Goal: Task Accomplishment & Management: Manage account settings

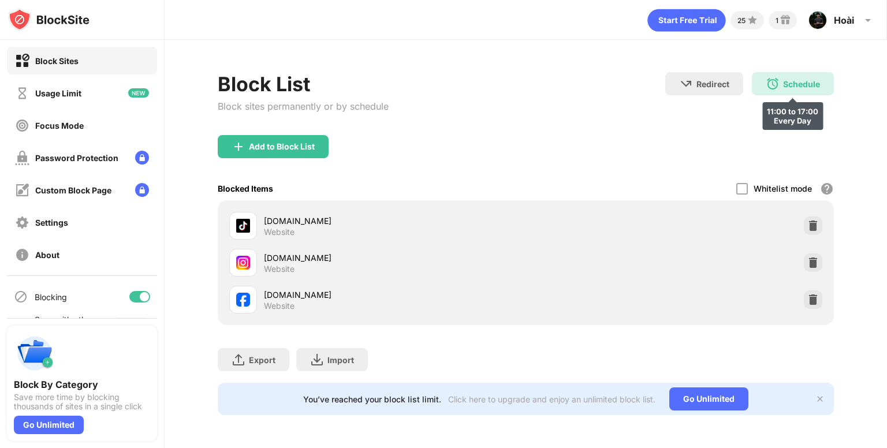
click at [797, 78] on div "Schedule 11:00 to 17:00 Every Day" at bounding box center [793, 83] width 82 height 23
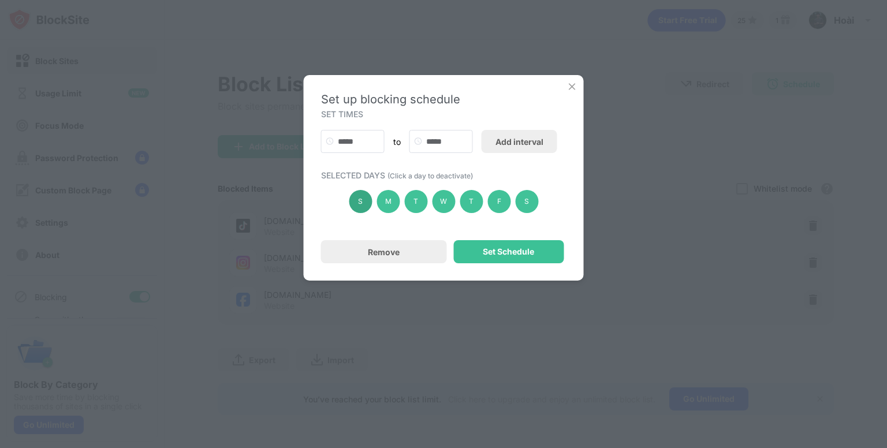
click at [358, 204] on div "S" at bounding box center [360, 201] width 23 height 23
click at [534, 204] on div "S" at bounding box center [526, 201] width 23 height 23
click at [529, 245] on div "Set Schedule" at bounding box center [508, 251] width 110 height 23
